Goal: Transaction & Acquisition: Download file/media

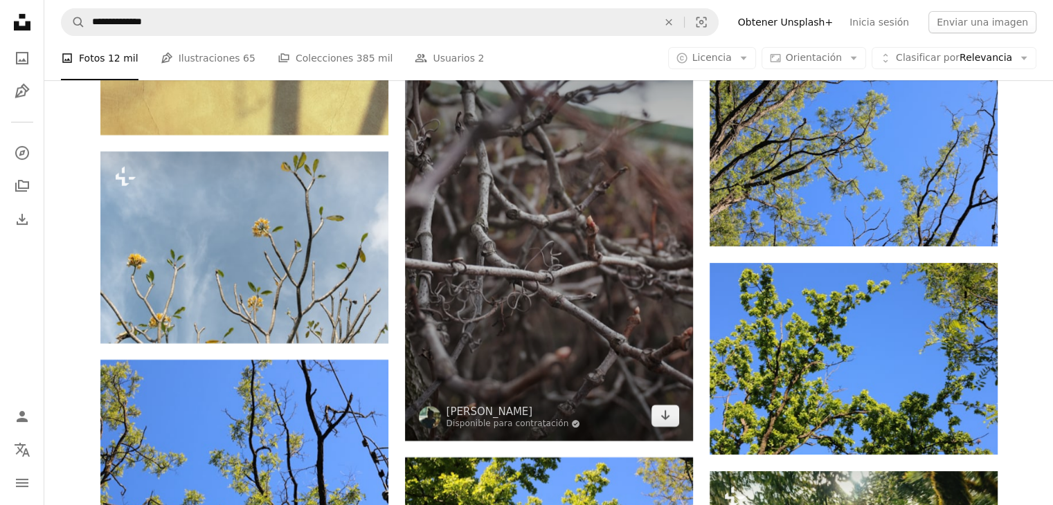
scroll to position [5817, 0]
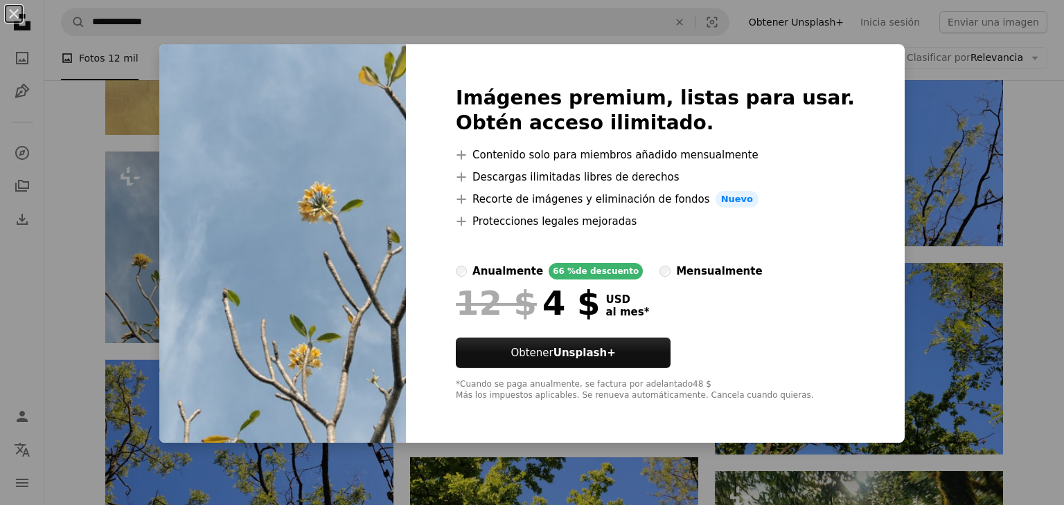
drag, startPoint x: 78, startPoint y: 235, endPoint x: 93, endPoint y: 78, distance: 158.6
click at [78, 235] on div "An X shape Imágenes premium, listas para usar. Obtén acceso ilimitado. A plus s…" at bounding box center [532, 252] width 1064 height 505
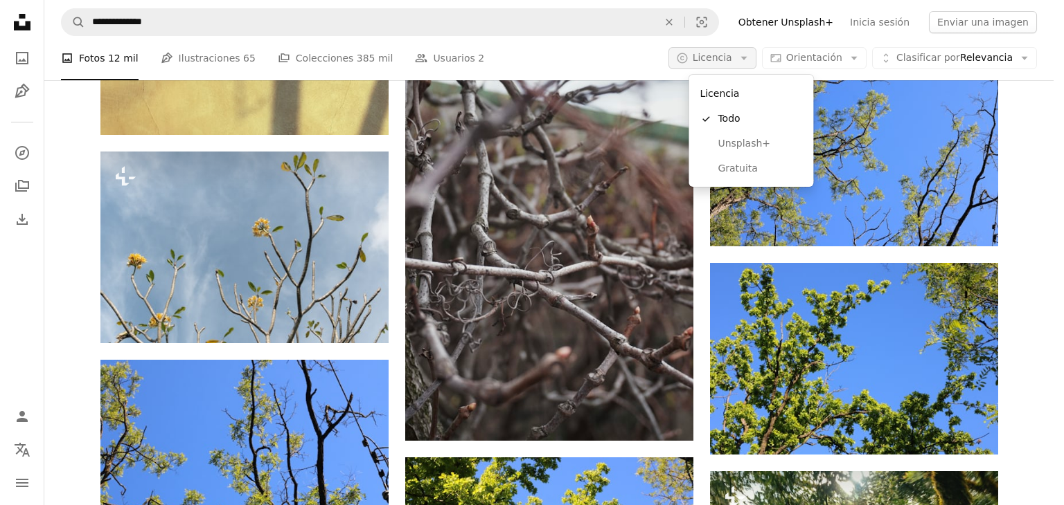
click at [732, 60] on span "Licencia" at bounding box center [711, 57] width 39 height 11
click at [735, 165] on span "Gratuita" at bounding box center [759, 169] width 84 height 14
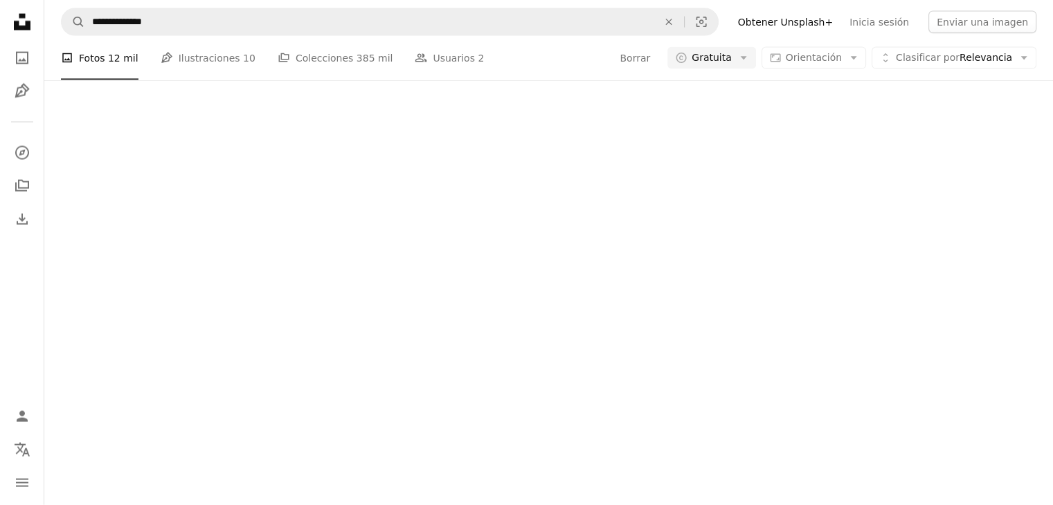
scroll to position [1200, 0]
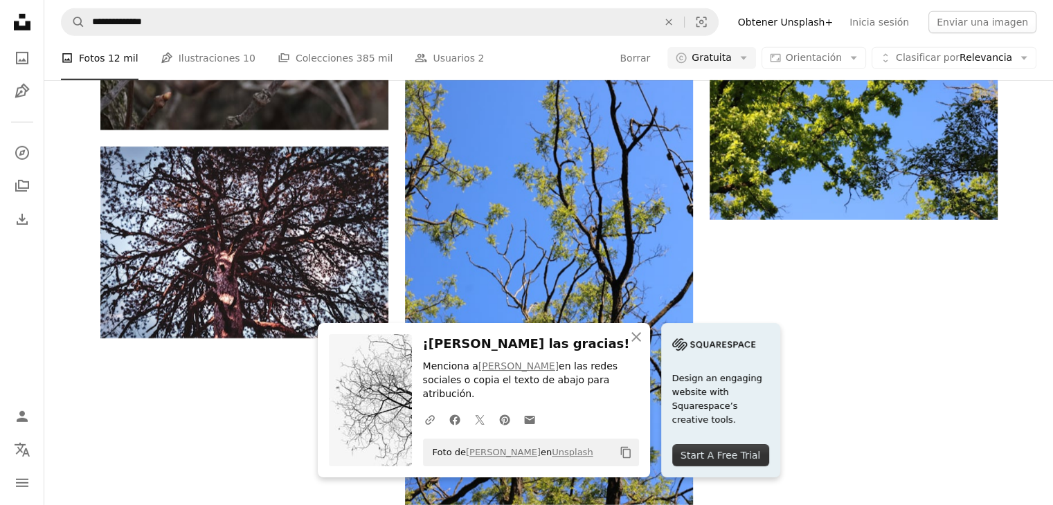
scroll to position [1754, 0]
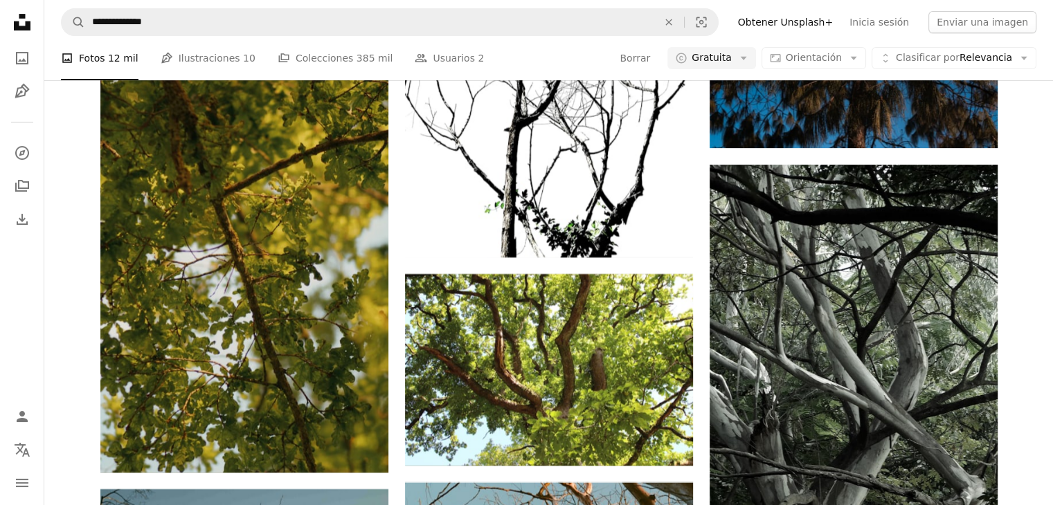
scroll to position [20866, 0]
